Goal: Information Seeking & Learning: Learn about a topic

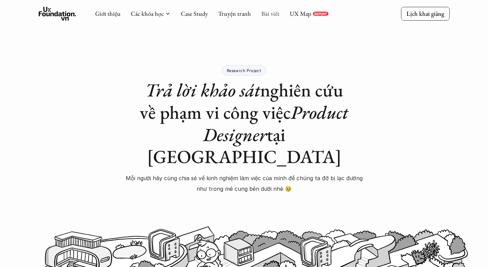
click at [277, 14] on link "Bài viết" at bounding box center [270, 14] width 18 height 8
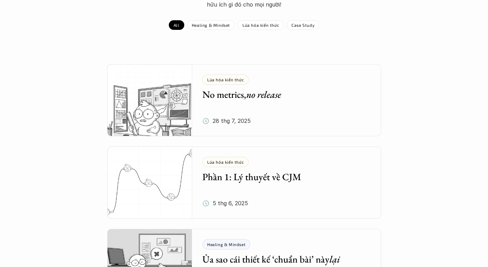
scroll to position [94, 0]
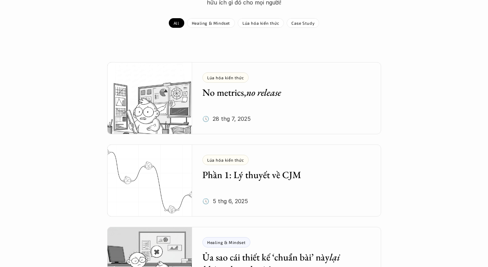
click at [323, 183] on div "Lúa [PERSON_NAME] [PERSON_NAME] 1: [PERSON_NAME] về CJM 🕔 5 thg 6, 2025" at bounding box center [291, 180] width 179 height 72
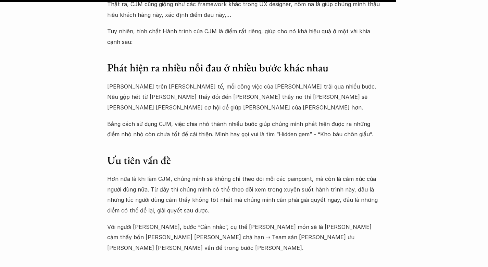
scroll to position [4272, 0]
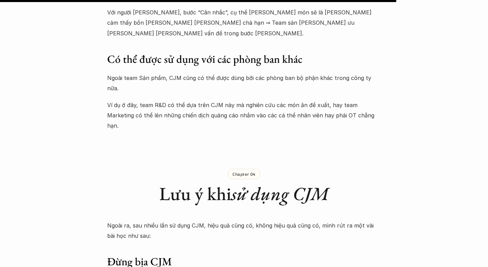
scroll to position [94, 0]
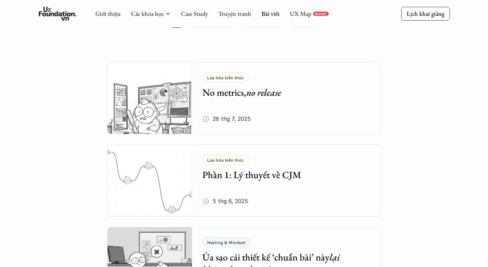
click at [302, 105] on div "[PERSON_NAME] [PERSON_NAME] No metrics, no release 🕔 28 thg 7, 2025" at bounding box center [291, 98] width 179 height 72
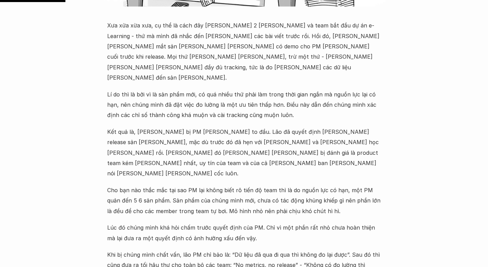
scroll to position [303, 0]
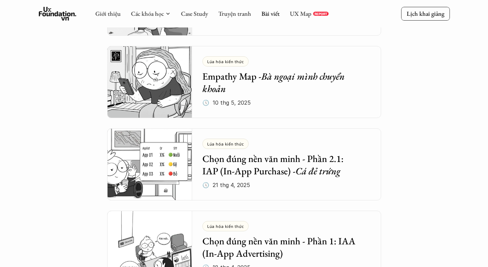
scroll to position [363, 0]
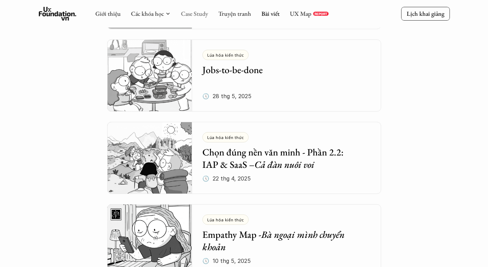
click at [204, 14] on link "Case Study" at bounding box center [194, 14] width 27 height 8
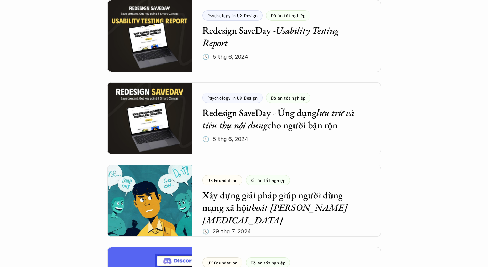
scroll to position [655, 0]
